Goal: Task Accomplishment & Management: Complete application form

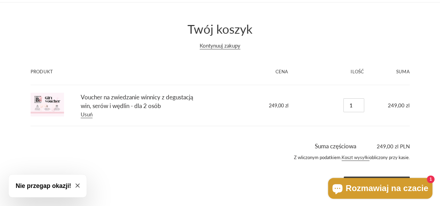
scroll to position [34, 0]
click at [77, 186] on icon "Close modal" at bounding box center [77, 186] width 4 height 4
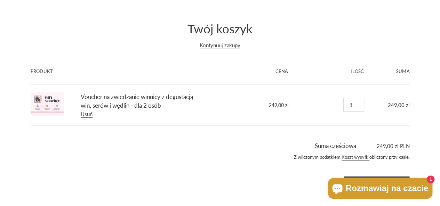
click at [383, 176] on input "Realizacja zakupu" at bounding box center [377, 182] width 66 height 13
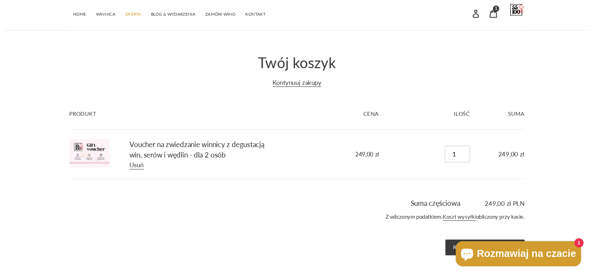
scroll to position [0, 0]
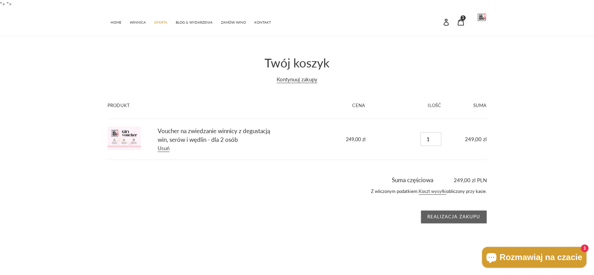
click at [440, 206] on input "Realizacja zakupu" at bounding box center [453, 216] width 66 height 13
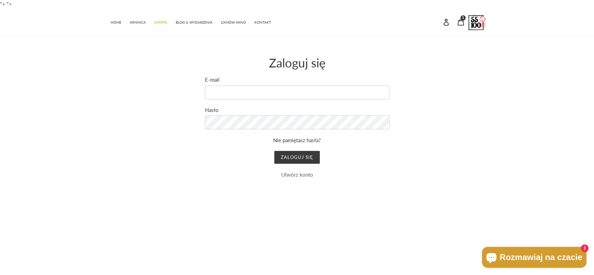
click at [303, 174] on link "Utwórz konto" at bounding box center [297, 174] width 32 height 6
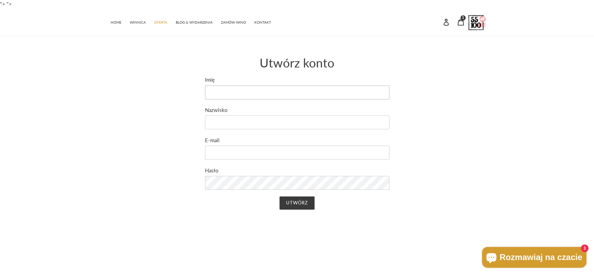
click at [266, 90] on input "Imię" at bounding box center [297, 93] width 184 height 14
type input "Michalina"
click at [243, 120] on input "Nazwisko" at bounding box center [297, 122] width 184 height 14
type input "Urbanowicz"
click at [228, 154] on input "E-mail" at bounding box center [297, 153] width 184 height 14
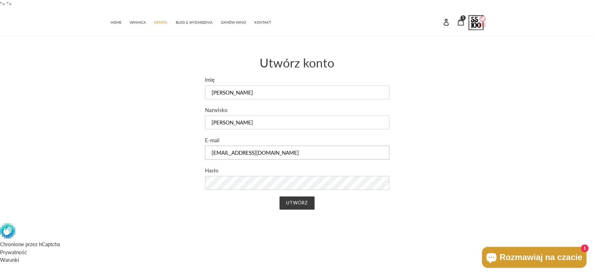
type input "mdlarubbish@gmail.com"
click at [307, 206] on input "Utwórz" at bounding box center [296, 202] width 35 height 13
